Goal: Navigation & Orientation: Understand site structure

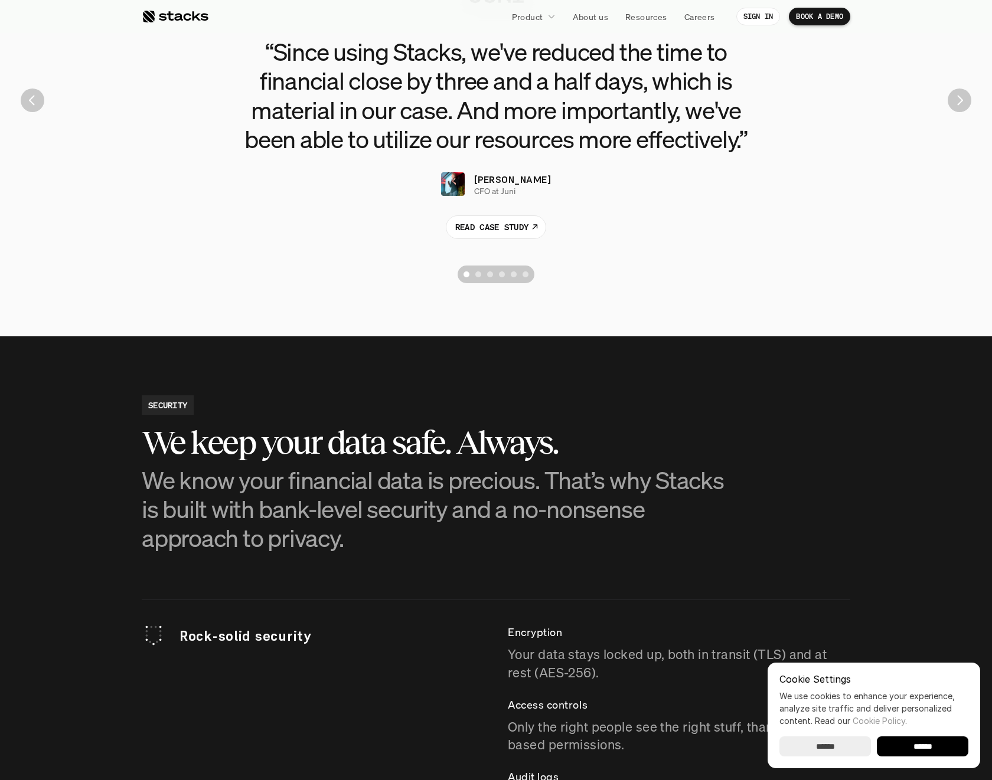
scroll to position [2803, 0]
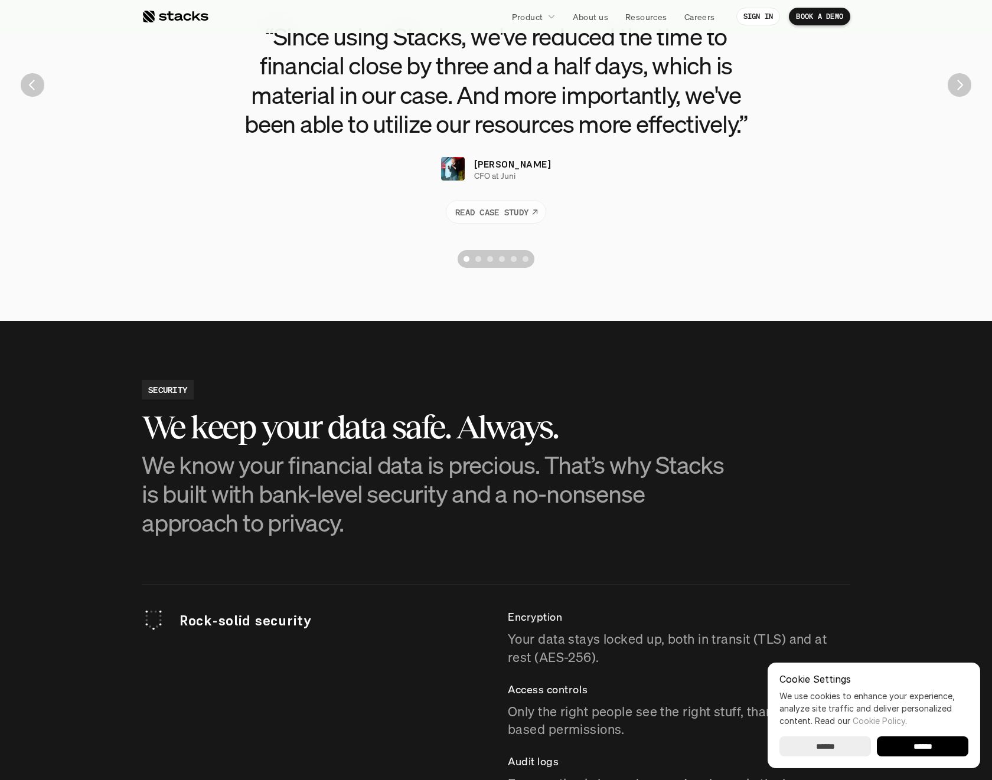
click at [475, 227] on div "“Since using Stacks, we've reduced the time to financial close by three and a h…" at bounding box center [496, 85] width 974 height 378
click at [597, 22] on p "About us" at bounding box center [590, 17] width 35 height 12
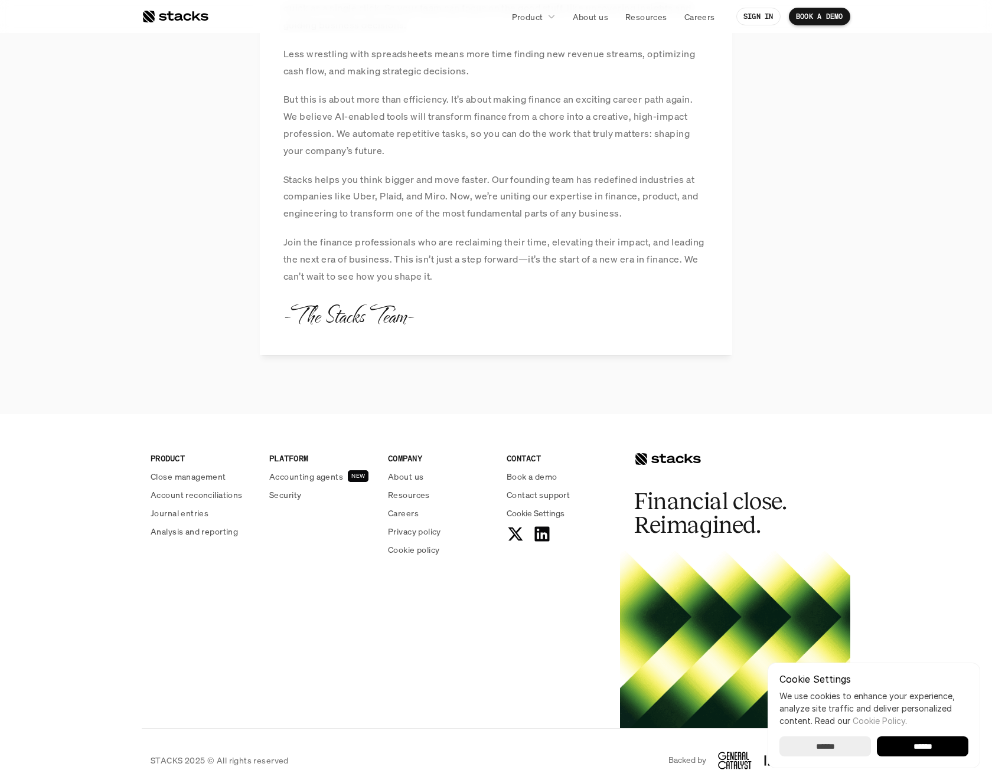
scroll to position [1163, 0]
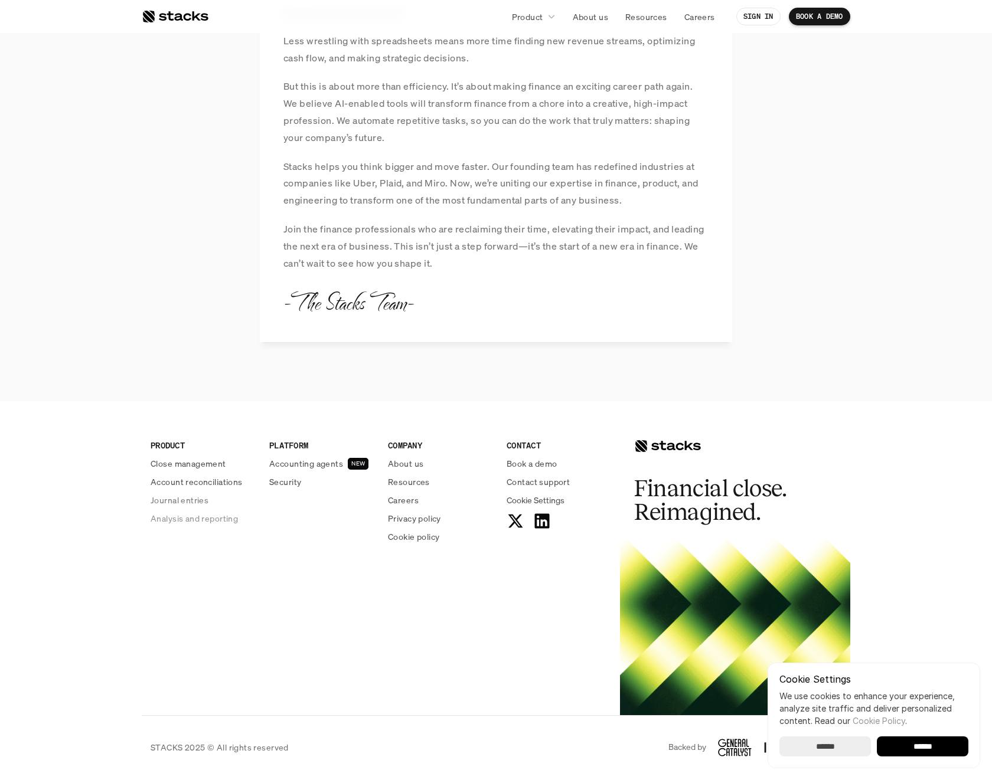
click at [188, 505] on p "Journal entries" at bounding box center [180, 500] width 58 height 12
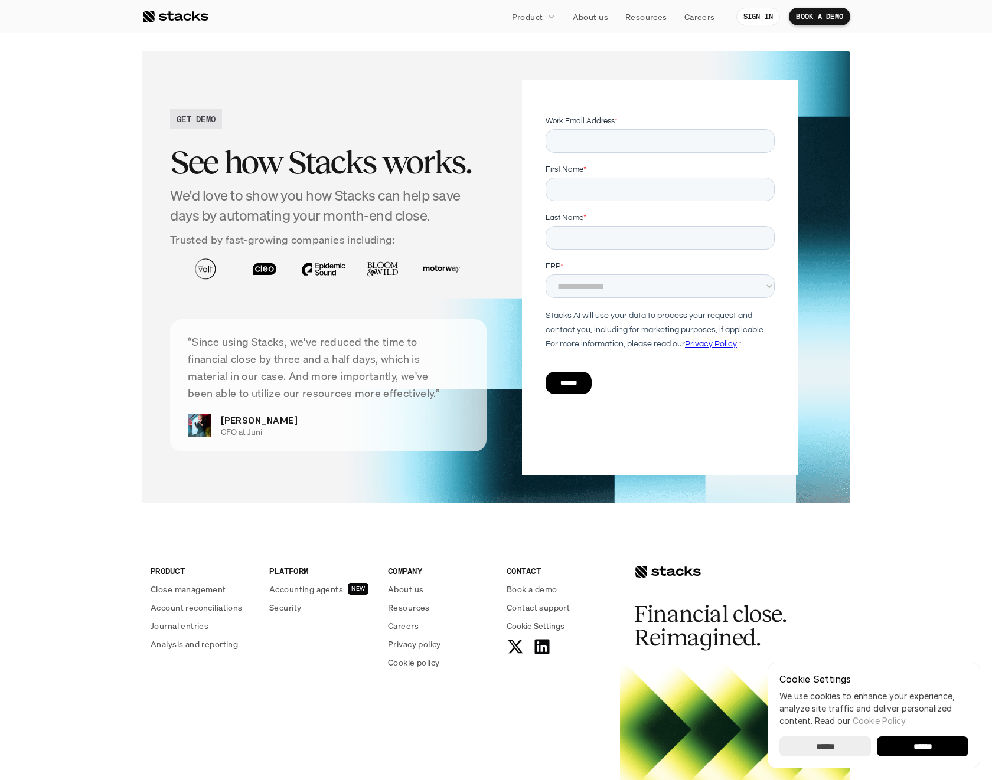
scroll to position [2200, 0]
